Goal: Contribute content: Contribute content

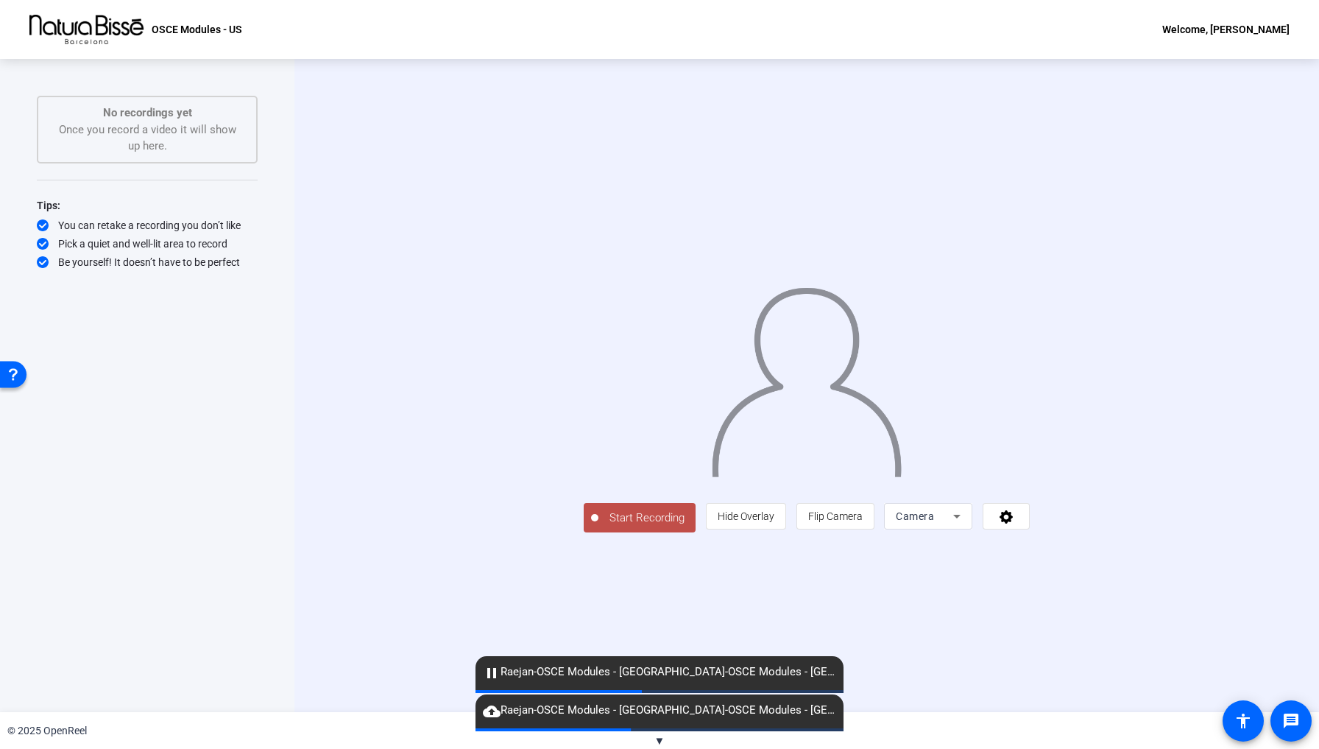
click at [661, 735] on span "▼" at bounding box center [659, 740] width 11 height 13
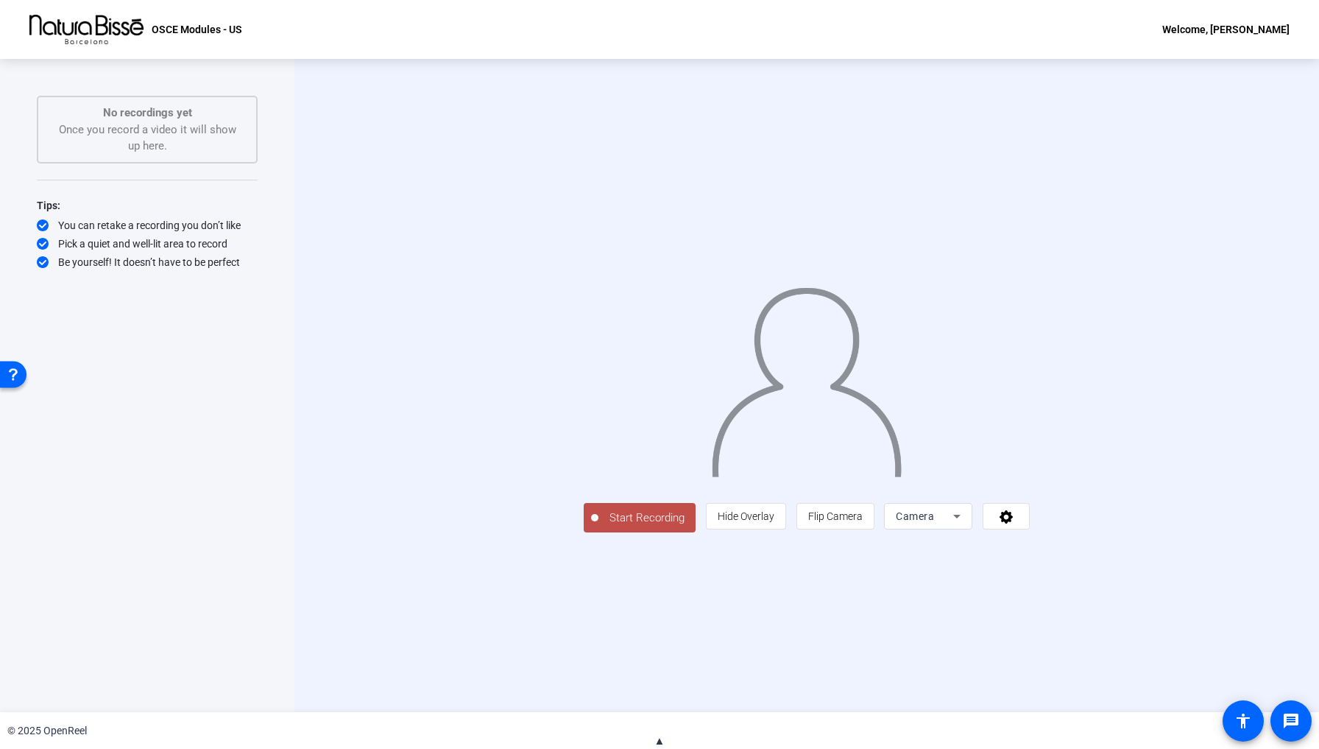
click at [659, 738] on span "▲" at bounding box center [659, 740] width 11 height 13
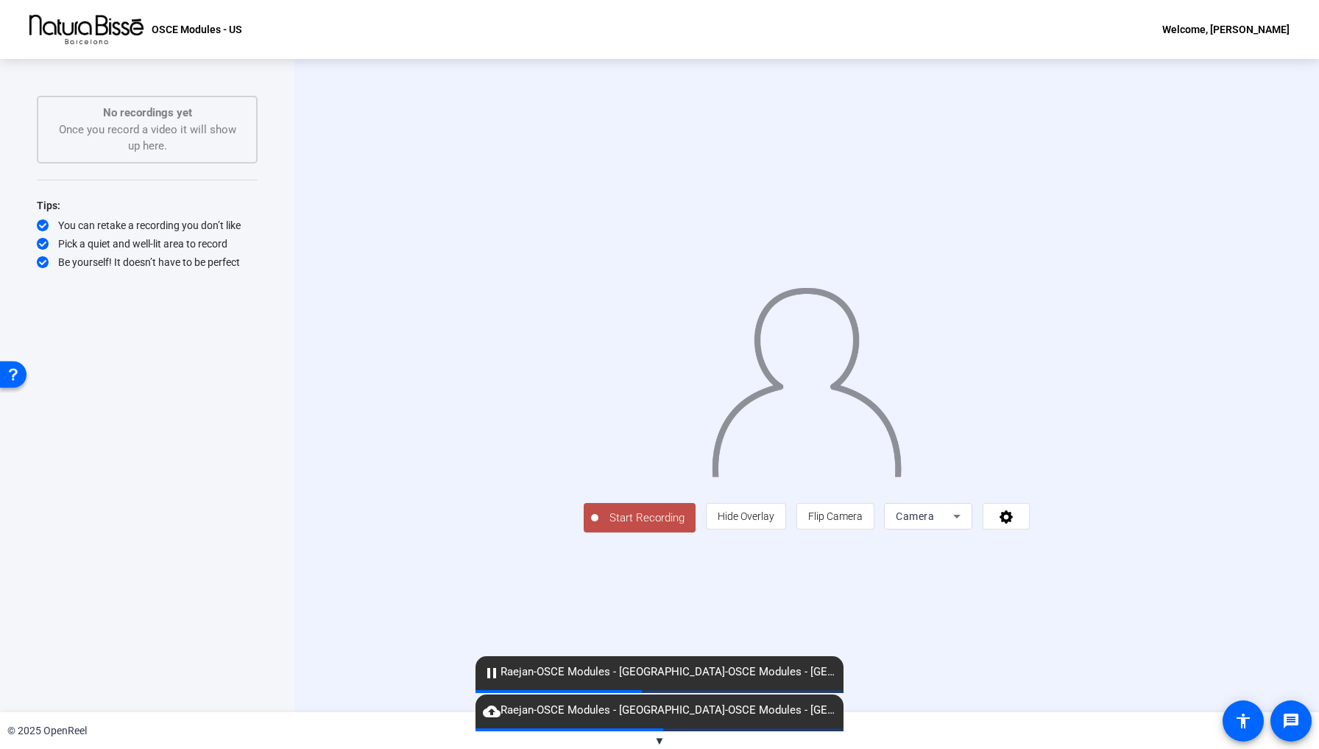
click at [598, 526] on span "Start Recording" at bounding box center [646, 517] width 97 height 17
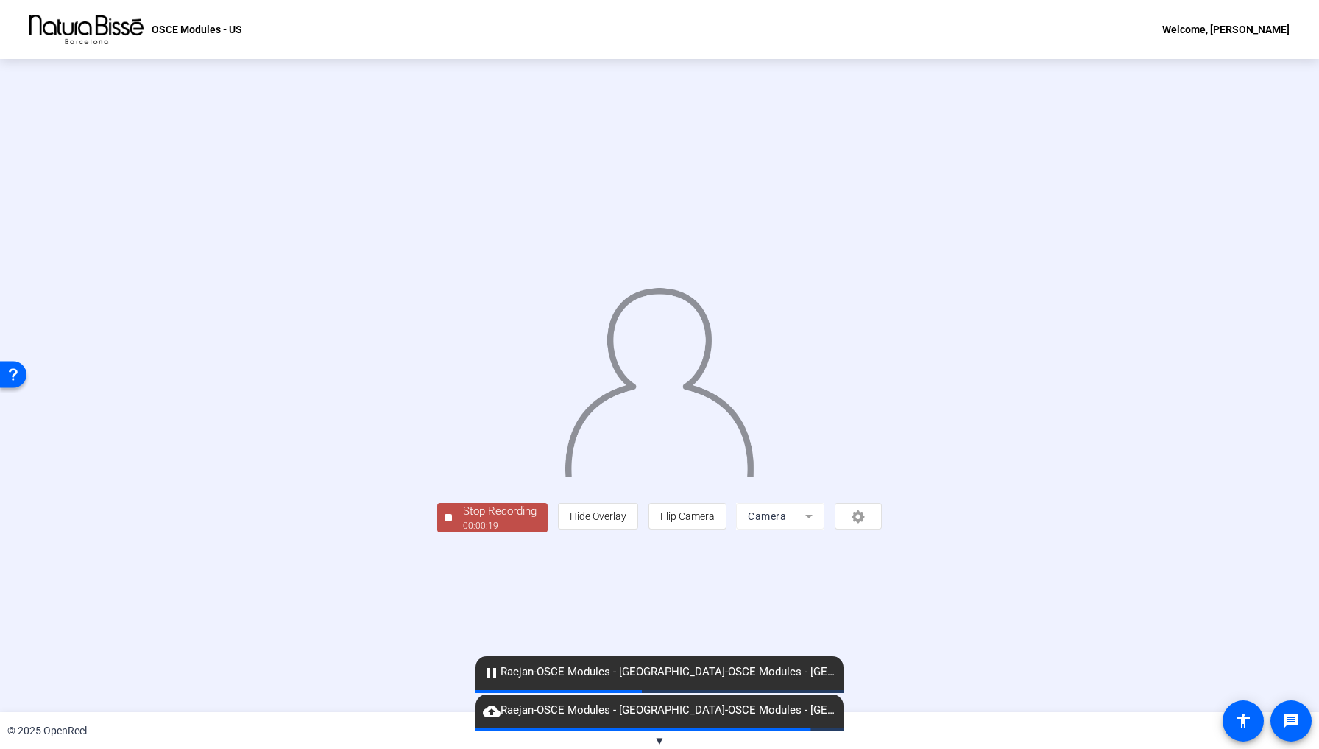
click at [463, 532] on div "00:00:19" at bounding box center [500, 525] width 74 height 13
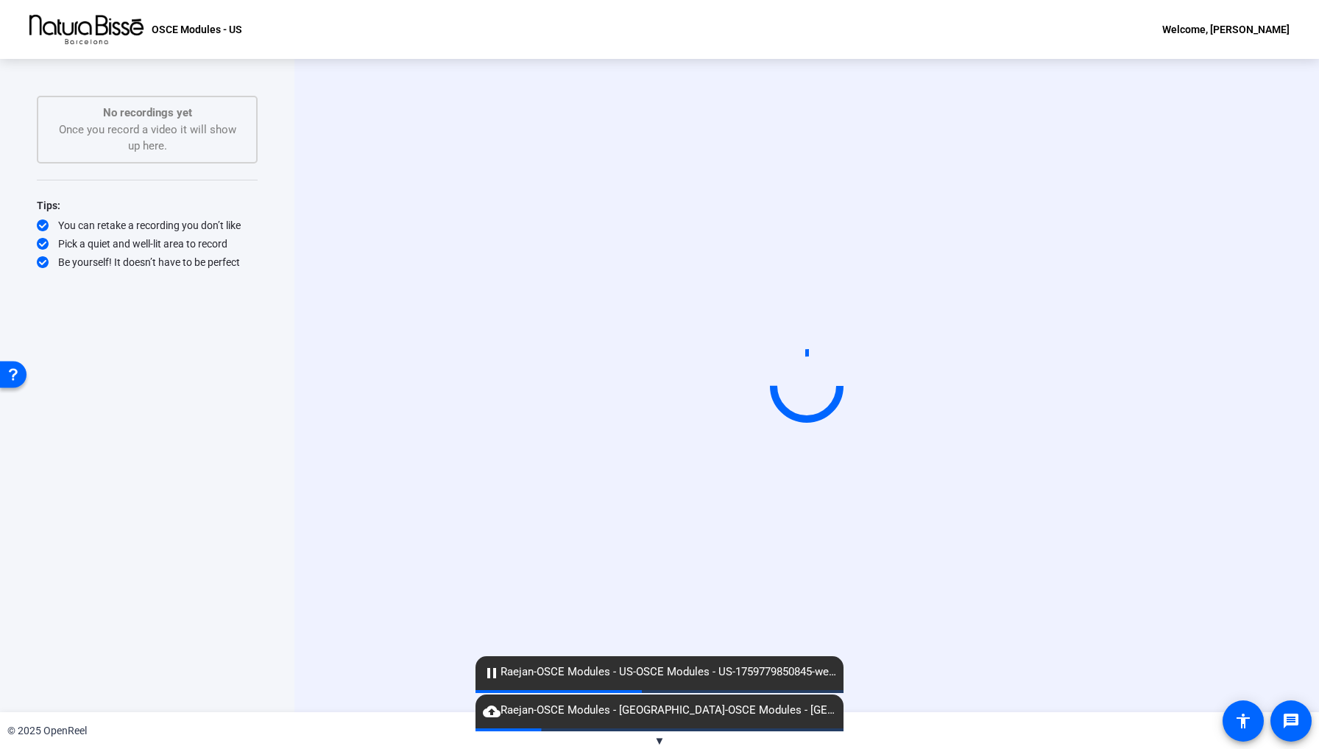
click at [662, 738] on span "▼" at bounding box center [659, 740] width 11 height 13
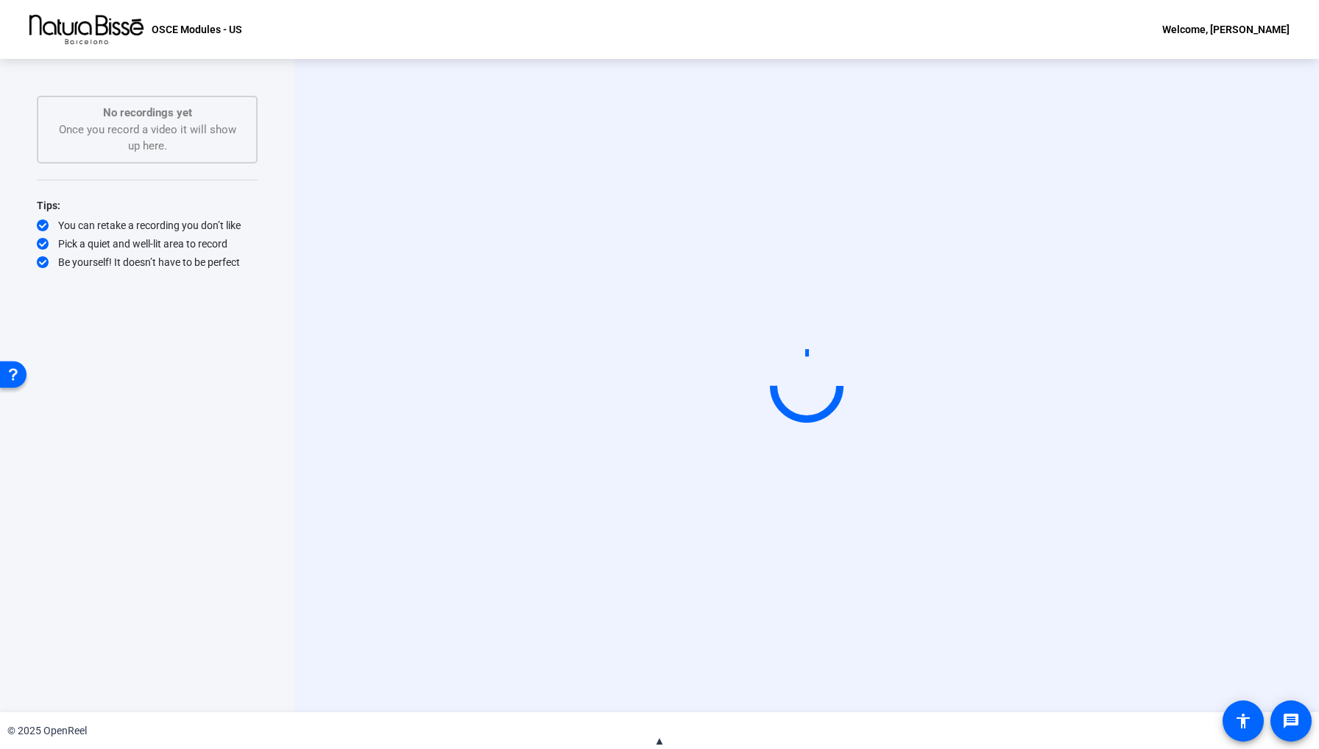
click at [662, 738] on span "▲" at bounding box center [659, 740] width 11 height 13
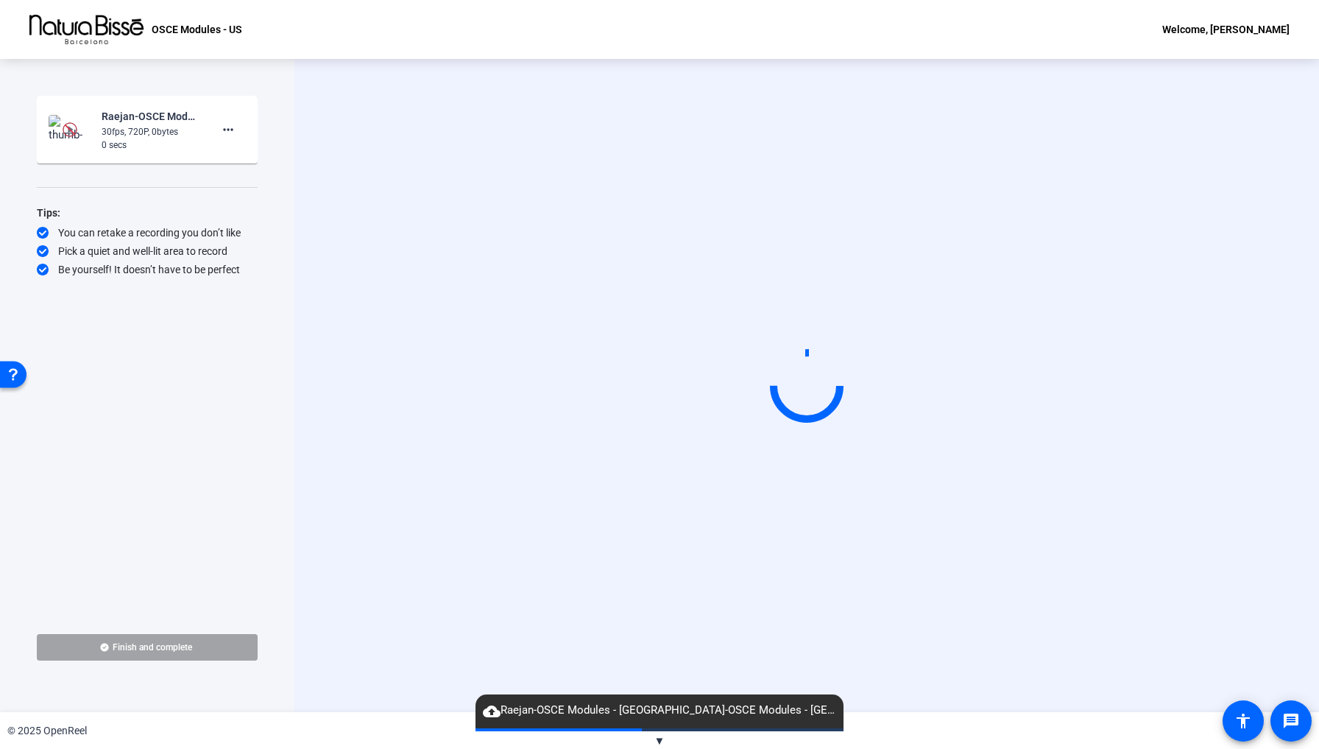
click at [171, 641] on span "Finish and complete" at bounding box center [152, 647] width 79 height 12
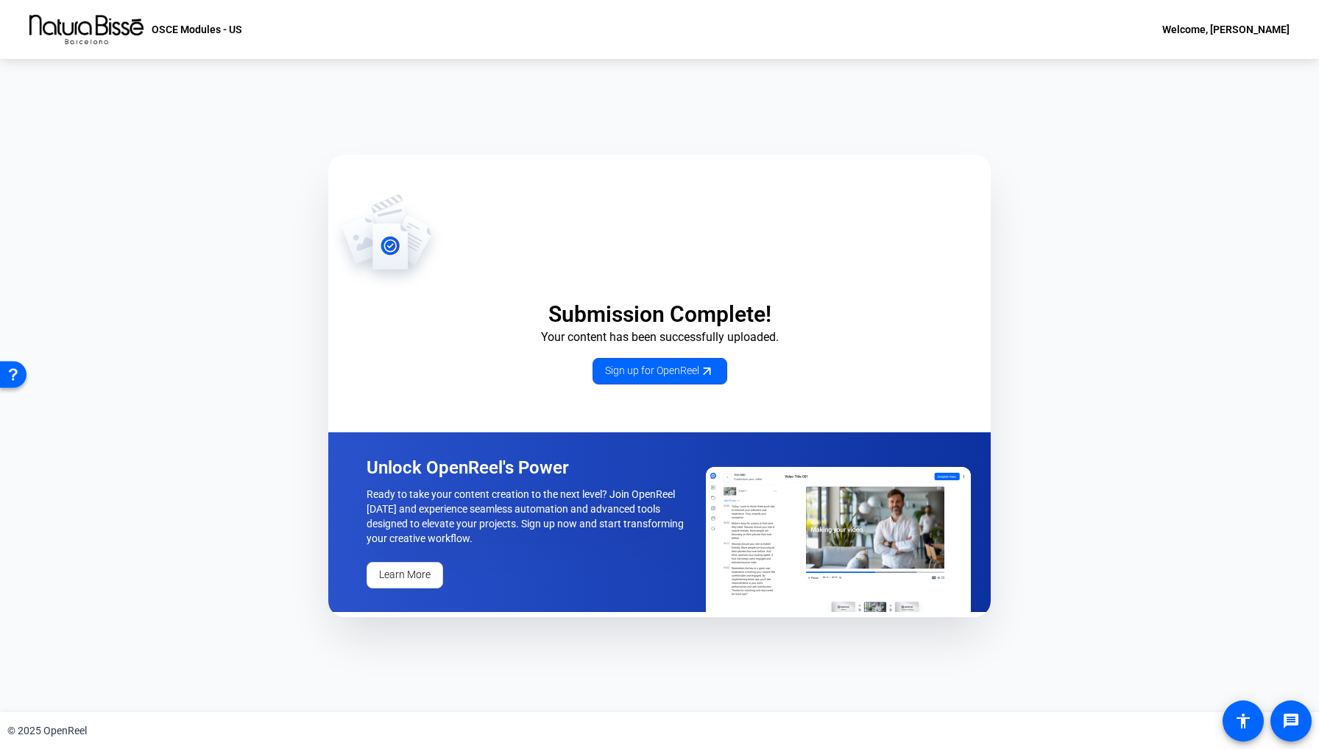
click at [247, 245] on div "Submission Complete! Your content has been successfully uploaded. Sign up for O…" at bounding box center [659, 385] width 1319 height 653
click at [145, 286] on div "Submission Complete! Your content has been successfully uploaded. Sign up for O…" at bounding box center [659, 385] width 1319 height 653
